Goal: Task Accomplishment & Management: Manage account settings

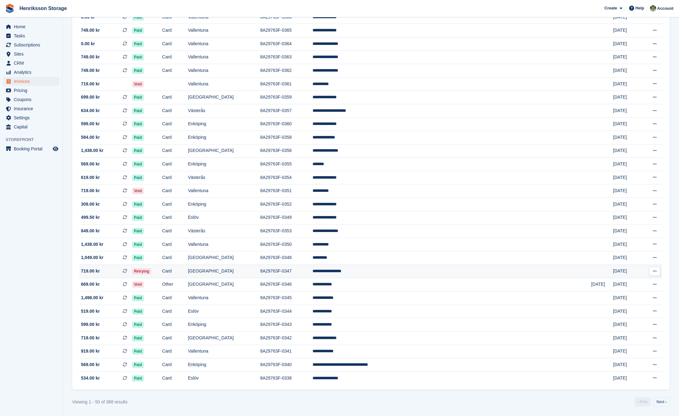
scroll to position [391, 0]
click at [188, 272] on td "Card" at bounding box center [175, 270] width 26 height 13
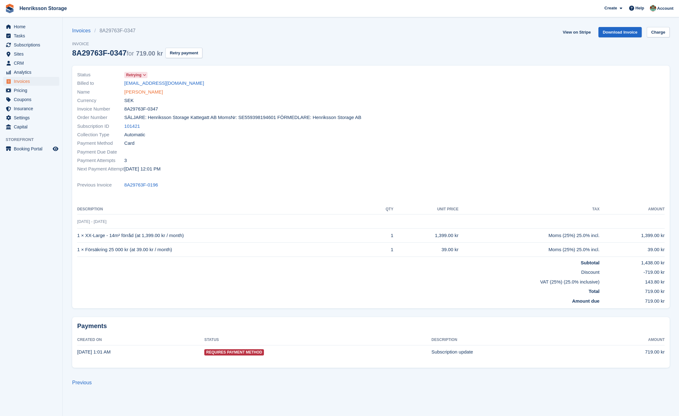
click at [143, 92] on link "Alaa Aldin Algreet" at bounding box center [143, 91] width 39 height 7
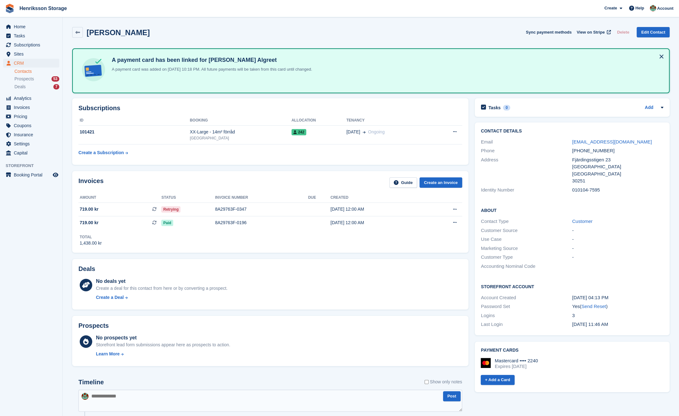
click at [586, 149] on div "+46739639255" at bounding box center [617, 150] width 91 height 7
click at [585, 149] on div "+46739639255" at bounding box center [617, 150] width 91 height 7
copy div "+46739639255"
click at [40, 45] on span "Subscriptions" at bounding box center [33, 44] width 38 height 9
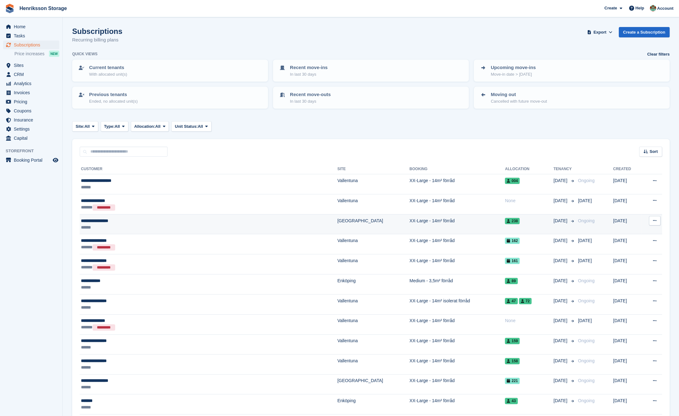
click at [145, 224] on div "******" at bounding box center [162, 227] width 162 height 7
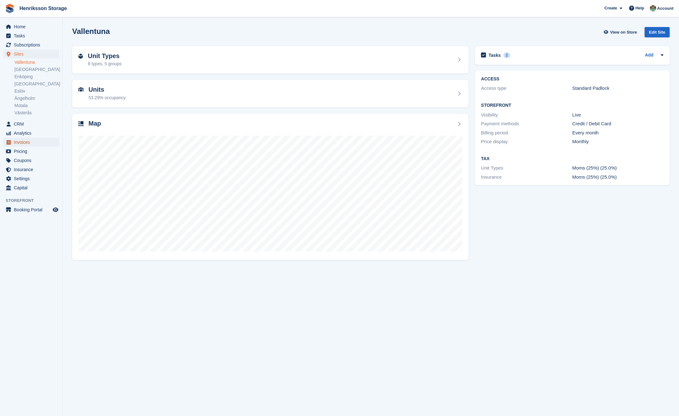
click at [42, 140] on span "Invoices" at bounding box center [33, 142] width 38 height 9
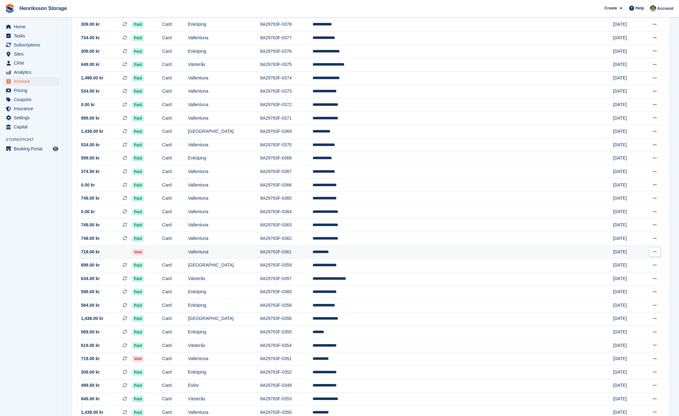
scroll to position [387, 0]
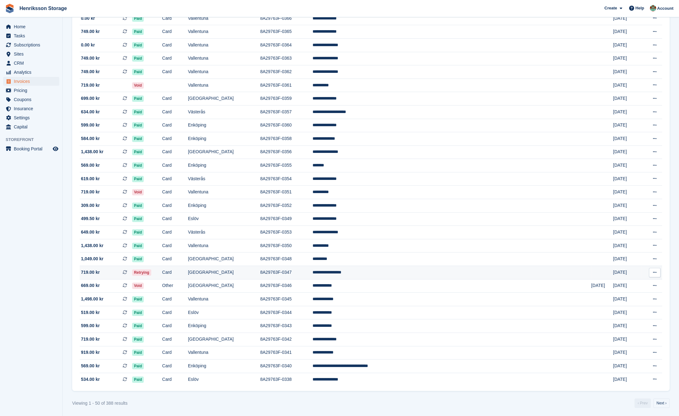
click at [260, 275] on td "[GEOGRAPHIC_DATA]" at bounding box center [224, 272] width 72 height 13
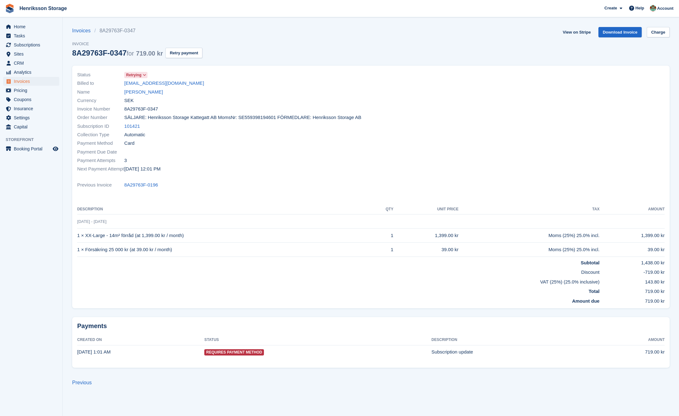
click at [269, 137] on div "Collection Type Automatic" at bounding box center [222, 134] width 290 height 8
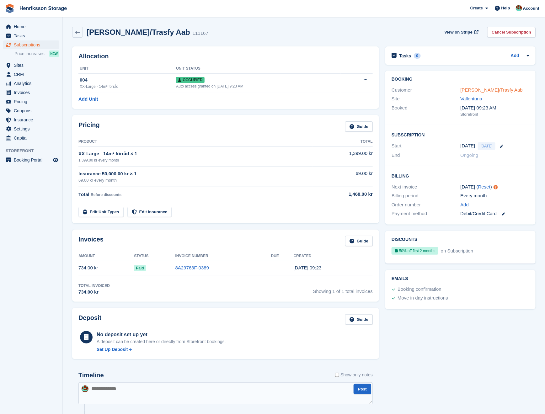
click at [499, 90] on link "[PERSON_NAME]/Trasfy Aab" at bounding box center [492, 89] width 62 height 5
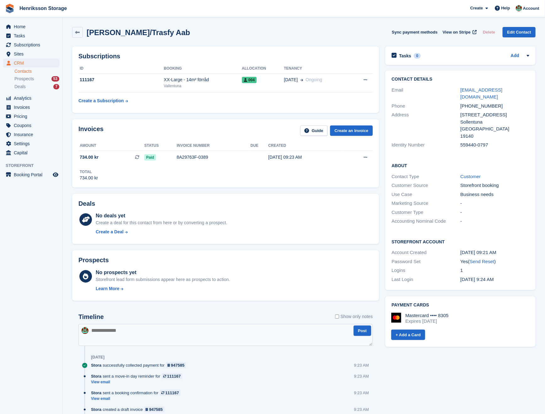
click at [475, 103] on div "[PHONE_NUMBER]" at bounding box center [495, 106] width 69 height 7
drag, startPoint x: 175, startPoint y: 34, endPoint x: 126, endPoint y: 31, distance: 49.6
click at [126, 31] on div "Muhammed/Trasfy Aab Sync payment methods View on Stripe Delete Edit Contact" at bounding box center [303, 32] width 463 height 11
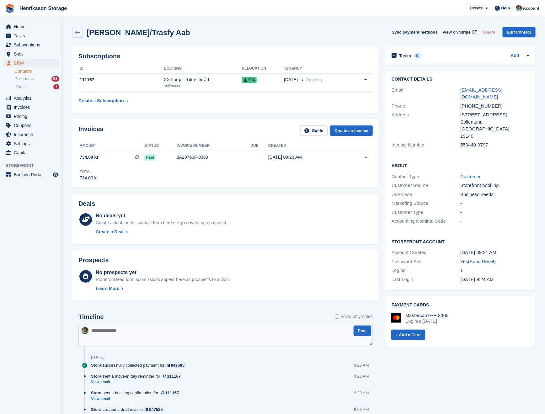
click at [245, 33] on div "Muhammed/Trasfy Aab Sync payment methods View on Stripe Delete Edit Contact" at bounding box center [303, 32] width 463 height 11
drag, startPoint x: 463, startPoint y: 93, endPoint x: 493, endPoint y: 97, distance: 30.8
click at [493, 97] on div "Contact Details Email muhammed.alkoudah@trasfy.se Phone +46760070898 Address So…" at bounding box center [460, 113] width 150 height 85
drag, startPoint x: 516, startPoint y: 99, endPoint x: 509, endPoint y: 98, distance: 6.9
click at [515, 103] on div "+46760070898" at bounding box center [495, 106] width 69 height 7
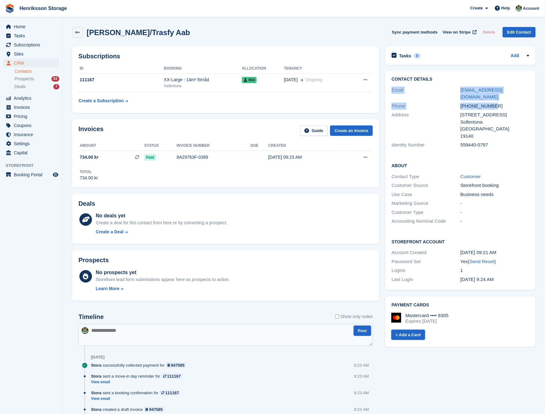
drag, startPoint x: 509, startPoint y: 98, endPoint x: 390, endPoint y: 86, distance: 120.2
click at [390, 86] on div "Contact Details Email muhammed.alkoudah@trasfy.se Phone +46760070898 Address So…" at bounding box center [460, 113] width 150 height 85
copy div "Email muhammed.alkoudah@trasfy.se Phone +46760070898"
click at [477, 103] on div "+46760070898" at bounding box center [495, 106] width 69 height 7
click at [480, 103] on div "+46760070898" at bounding box center [495, 106] width 69 height 7
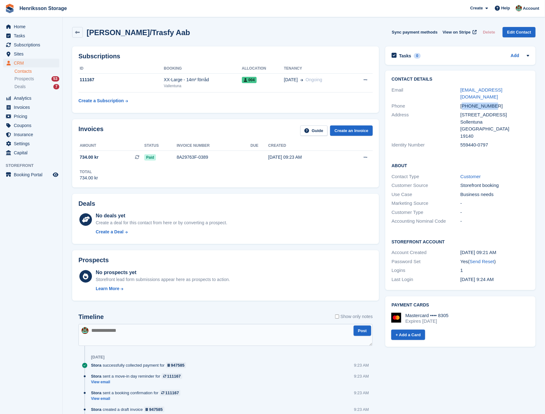
click at [480, 103] on div "+46760070898" at bounding box center [495, 106] width 69 height 7
copy div "+46760070898"
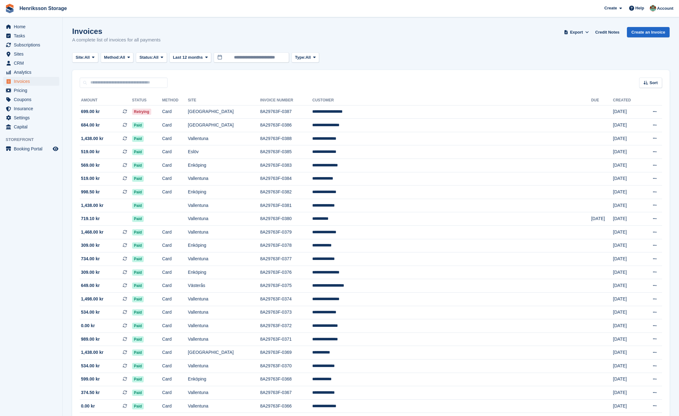
scroll to position [387, 0]
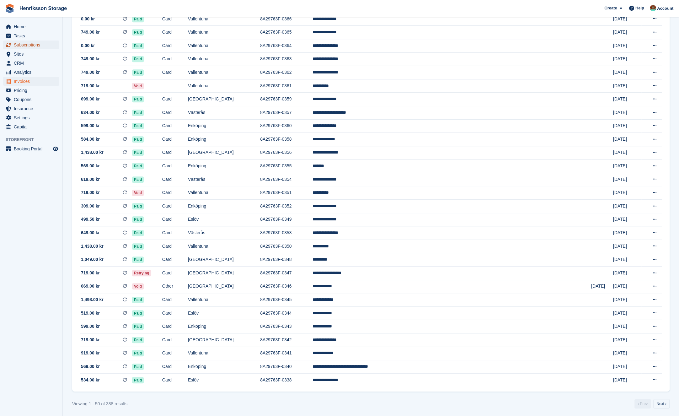
click at [40, 46] on span "Subscriptions" at bounding box center [33, 44] width 38 height 9
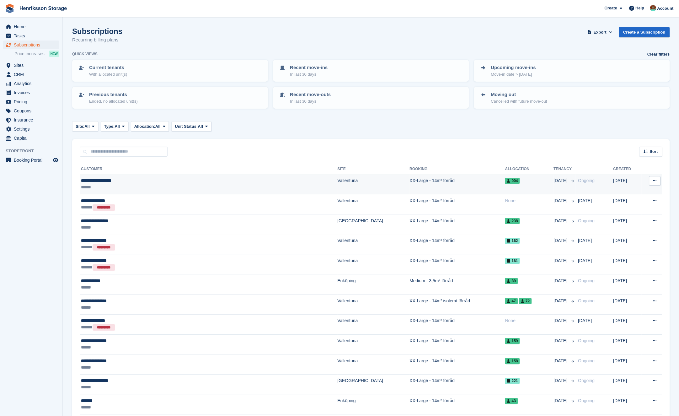
click at [183, 184] on div "******" at bounding box center [162, 187] width 162 height 7
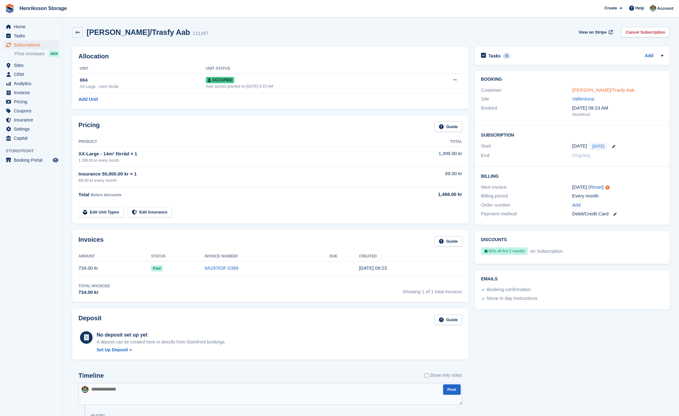
click at [593, 91] on link "Muhammed/Trasfy Aab" at bounding box center [603, 89] width 62 height 5
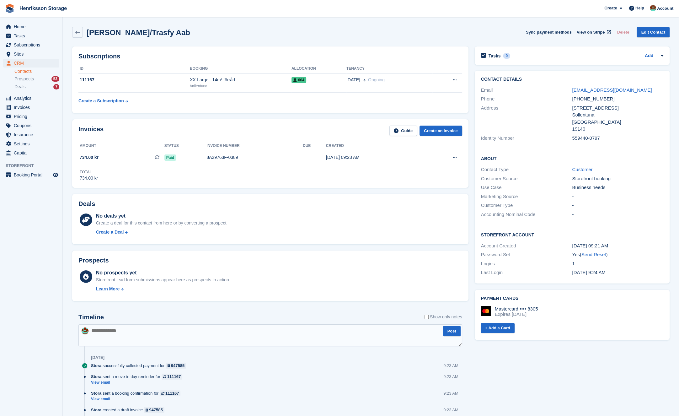
click at [587, 135] on div "559440-0797" at bounding box center [617, 138] width 91 height 7
click at [583, 133] on div "Address Sollentunavägen 67A Sollentuna Sverige 19140" at bounding box center [572, 119] width 182 height 30
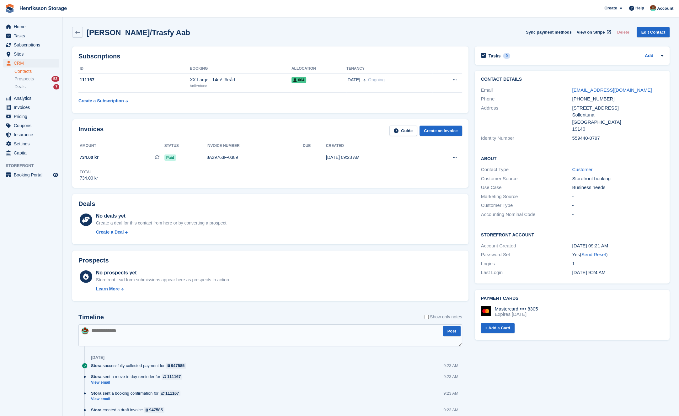
click at [585, 137] on div "559440-0797" at bounding box center [617, 138] width 91 height 7
copy div "559440-0797"
drag, startPoint x: 193, startPoint y: 35, endPoint x: 86, endPoint y: 35, distance: 107.3
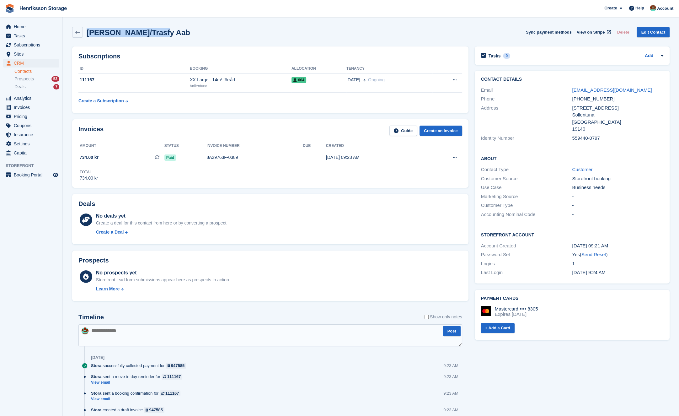
click at [86, 35] on div "Muhammed/Trasfy Aab Sync payment methods View on Stripe Delete Edit Contact" at bounding box center [370, 32] width 597 height 11
copy h2 "Muhammed/Trasfy Aab"
drag, startPoint x: 648, startPoint y: 91, endPoint x: 569, endPoint y: 92, distance: 79.4
click at [569, 91] on div "Email muhammed.alkoudah@trasfy.se" at bounding box center [572, 90] width 182 height 9
copy div "muhammed.alkoudah@trasfy.se"
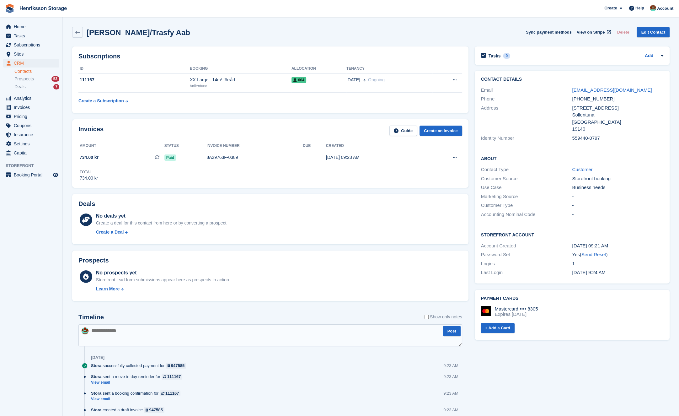
drag, startPoint x: 576, startPoint y: 96, endPoint x: 578, endPoint y: 98, distance: 3.5
click at [577, 96] on div "+46760070898" at bounding box center [617, 98] width 91 height 7
click at [578, 98] on div "+46760070898" at bounding box center [617, 98] width 91 height 7
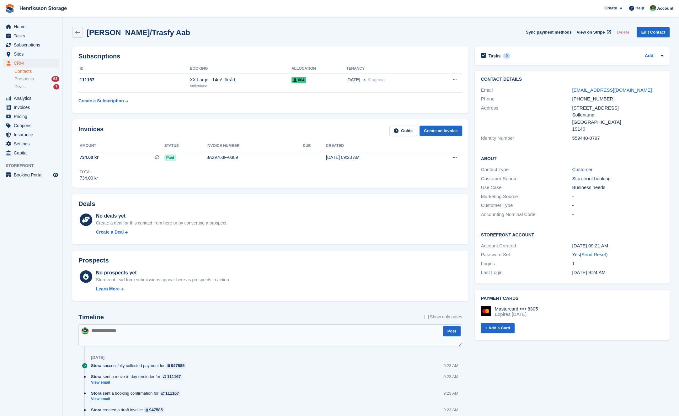
click at [108, 35] on h2 "Muhammed/Trasfy Aab" at bounding box center [139, 32] width 104 height 8
copy h2 "Muhammed"
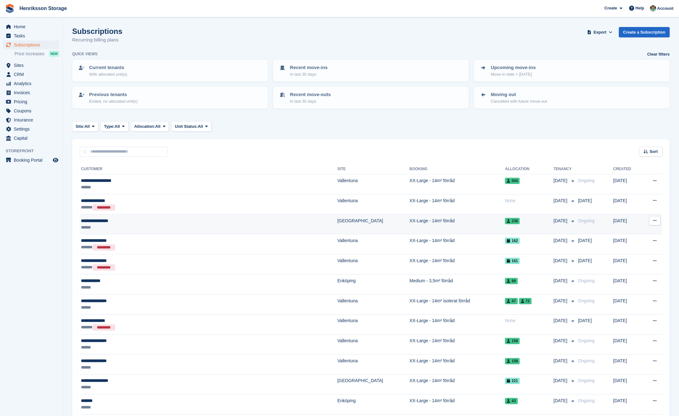
click at [141, 221] on div "**********" at bounding box center [162, 220] width 162 height 7
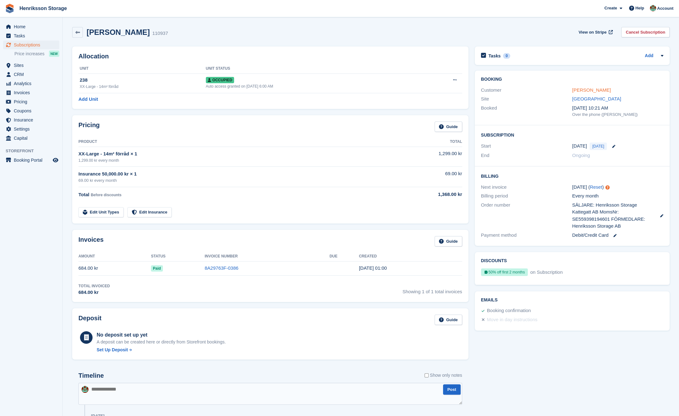
click at [589, 90] on link "[PERSON_NAME]" at bounding box center [591, 89] width 39 height 5
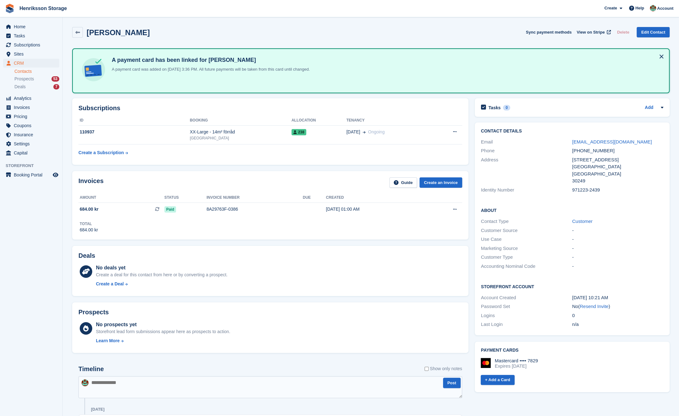
click at [583, 189] on div "971223-2439" at bounding box center [617, 189] width 91 height 7
copy div "971223-2439"
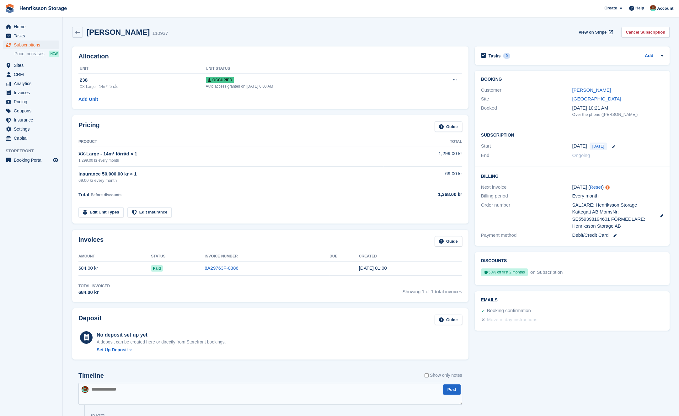
click at [141, 31] on h2 "[PERSON_NAME]" at bounding box center [118, 32] width 63 height 8
click at [141, 32] on h2 "[PERSON_NAME]" at bounding box center [118, 32] width 63 height 8
copy div "[PERSON_NAME]"
click at [589, 89] on link "[PERSON_NAME]" at bounding box center [591, 89] width 39 height 5
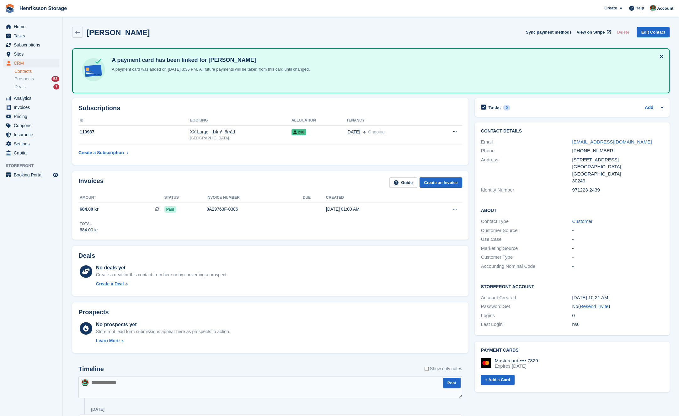
click at [159, 28] on div "Mohammad Husseini Sync payment methods View on Stripe Delete Edit Contact" at bounding box center [370, 32] width 597 height 11
click at [150, 29] on h2 "[PERSON_NAME]" at bounding box center [118, 32] width 63 height 8
copy div "Mohammad Husseini Sync payment methods View on Stripe Delete Edit Contact"
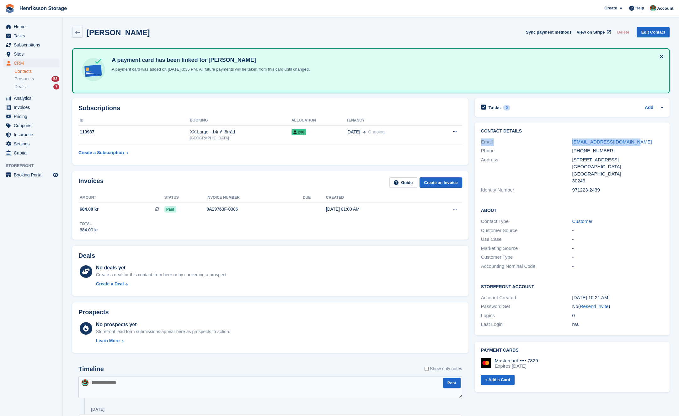
drag, startPoint x: 654, startPoint y: 145, endPoint x: 539, endPoint y: 140, distance: 115.2
click at [570, 137] on div "Email momo.flyttstad@gmail.com" at bounding box center [572, 141] width 182 height 9
click at [552, 139] on div "Email" at bounding box center [526, 141] width 91 height 7
click at [611, 150] on div "[PHONE_NUMBER]" at bounding box center [617, 150] width 91 height 7
drag, startPoint x: 592, startPoint y: 150, endPoint x: 553, endPoint y: 151, distance: 38.6
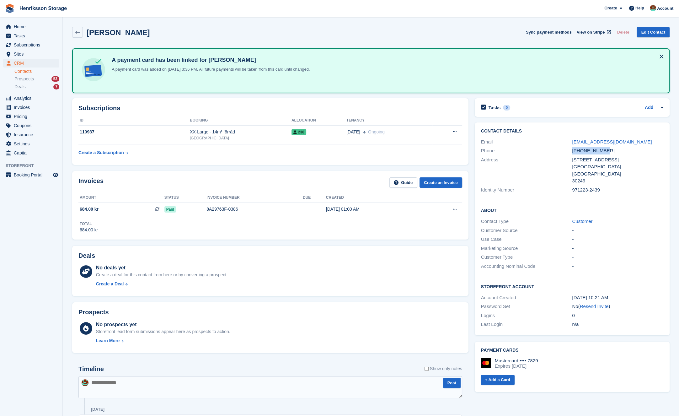
click at [553, 151] on div "Phone +46729615177" at bounding box center [572, 150] width 182 height 9
copy div "[PHONE_NUMBER]"
click at [645, 31] on link "Edit Contact" at bounding box center [652, 32] width 33 height 10
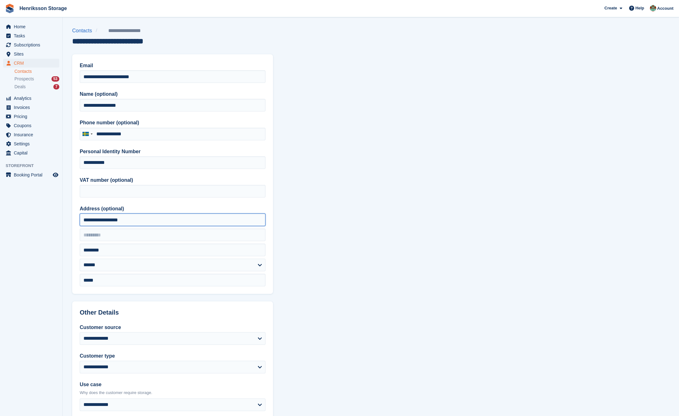
click at [149, 219] on input "**********" at bounding box center [173, 219] width 186 height 13
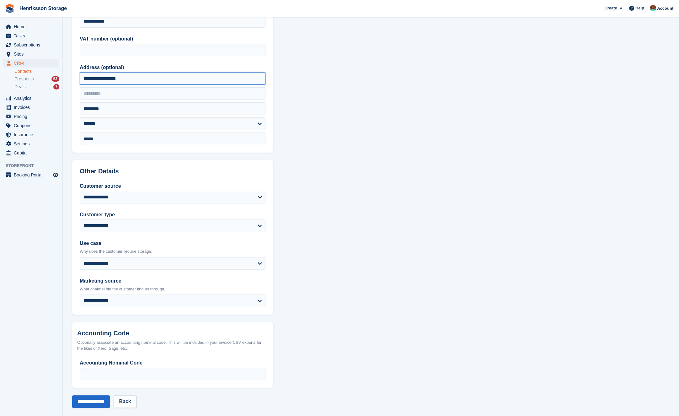
scroll to position [147, 0]
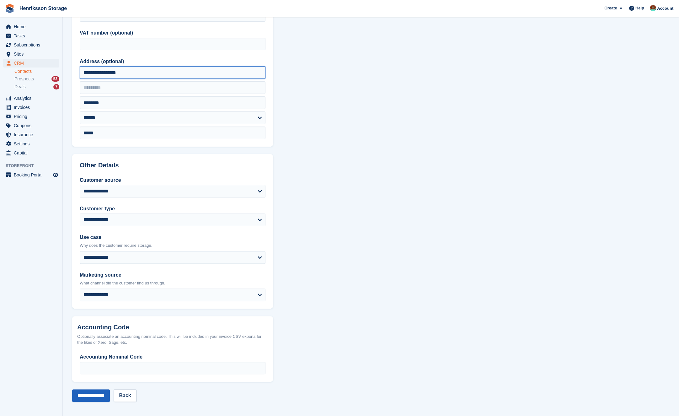
type input "**********"
click at [101, 395] on input "**********" at bounding box center [91, 395] width 38 height 13
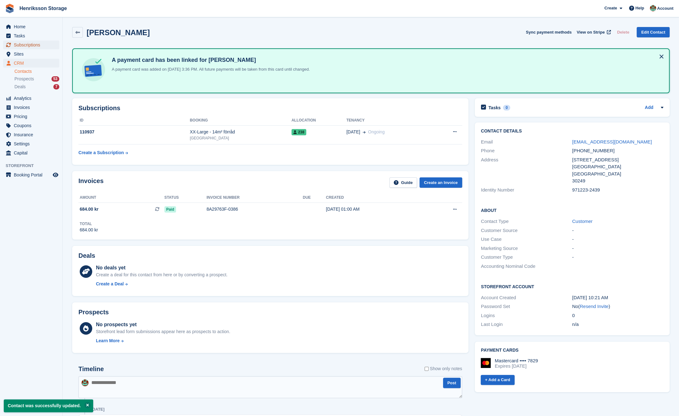
click at [33, 47] on span "Subscriptions" at bounding box center [33, 44] width 38 height 9
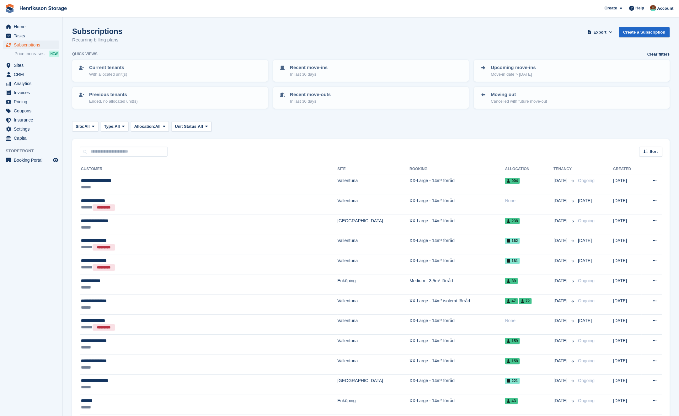
click at [23, 230] on aside "Home Tasks Subscriptions Subscriptions Subscriptions Price increases NEW Price …" at bounding box center [31, 209] width 62 height 384
